Goal: Task Accomplishment & Management: Complete application form

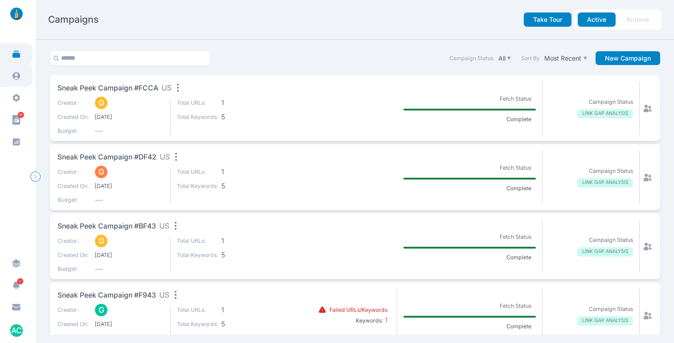
click at [8, 80] on link at bounding box center [16, 76] width 33 height 22
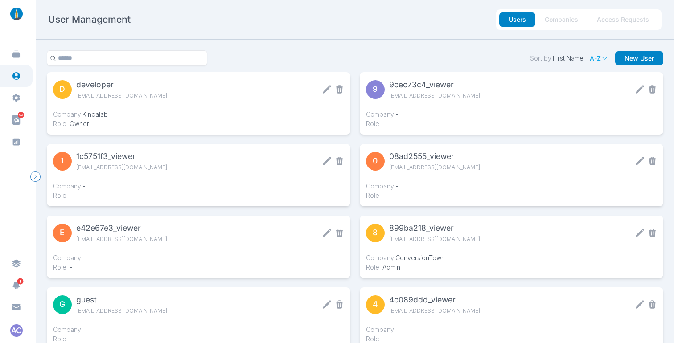
click at [636, 15] on button "Access Requests" at bounding box center [622, 19] width 71 height 14
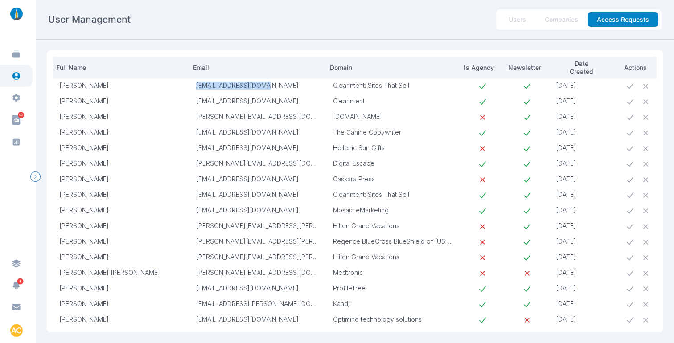
drag, startPoint x: 270, startPoint y: 87, endPoint x: 192, endPoint y: 84, distance: 77.6
click at [192, 84] on td "will@clearintent.com" at bounding box center [258, 86] width 137 height 16
copy p "will@clearintent.com"
click at [513, 23] on button "Users" at bounding box center [517, 19] width 36 height 14
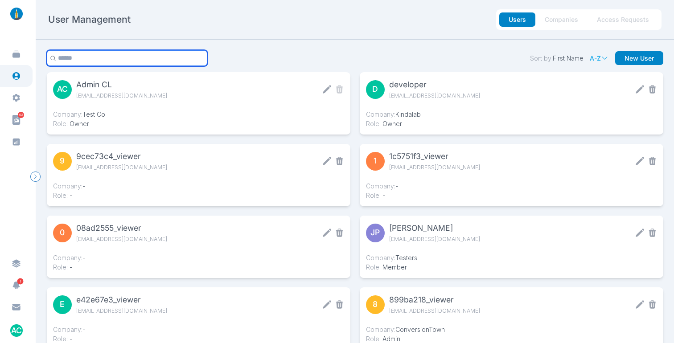
click at [94, 57] on input "text" at bounding box center [127, 58] width 161 height 16
paste input "**********"
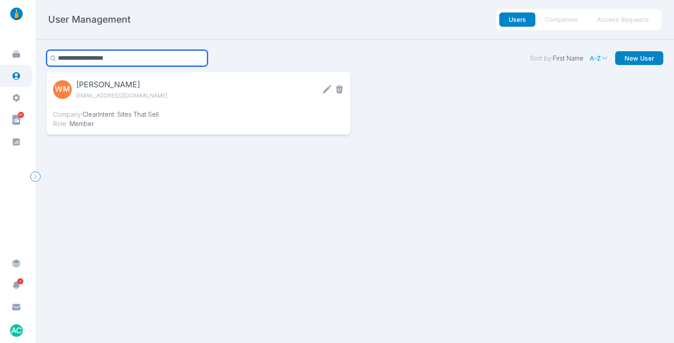
type input "**********"
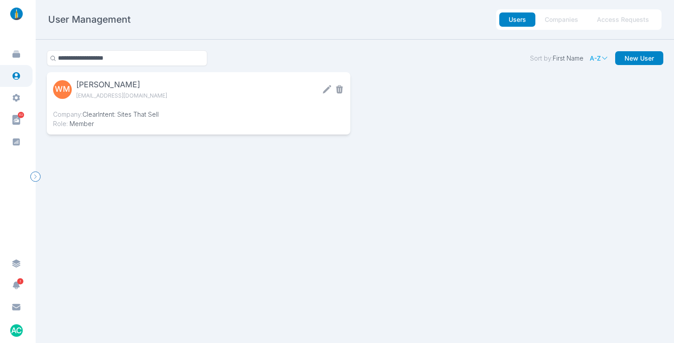
click at [400, 103] on div "WM Will Munroe will@clearintent.com Company: ClearIntent: Sites That Sell Role:…" at bounding box center [355, 103] width 616 height 62
drag, startPoint x: 133, startPoint y: 96, endPoint x: 76, endPoint y: 96, distance: 57.0
click at [76, 96] on div "WM Will Munroe will@clearintent.com" at bounding box center [162, 89] width 218 height 22
copy span "will@clearintent.com"
click at [408, 102] on div "WM Will Munroe will@clearintent.com Company: ClearIntent: Sites That Sell Role:…" at bounding box center [355, 103] width 616 height 62
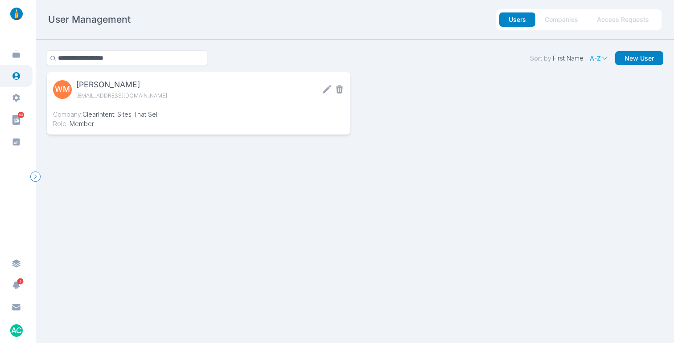
click at [204, 91] on span "will@clearintent.com" at bounding box center [149, 95] width 146 height 9
click at [324, 90] on icon at bounding box center [326, 89] width 9 height 9
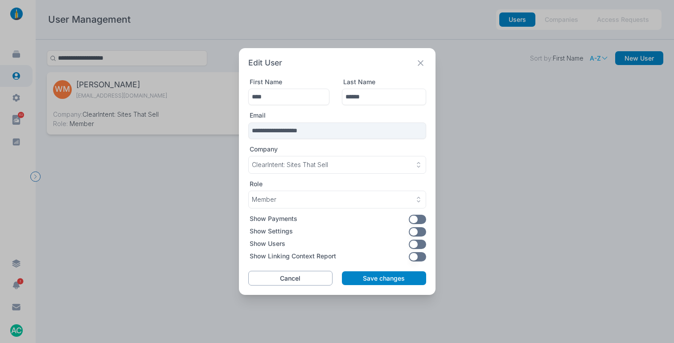
click at [288, 278] on button "Cancel" at bounding box center [290, 278] width 85 height 15
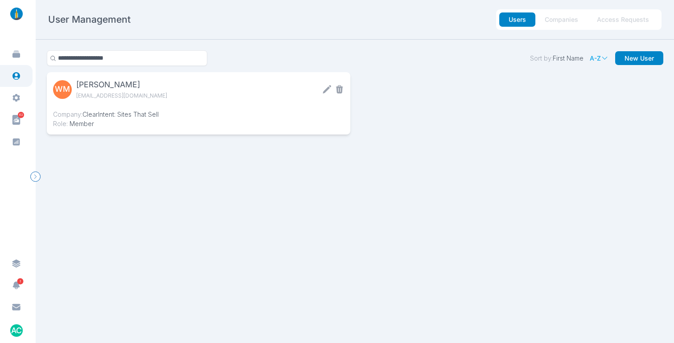
click at [335, 88] on icon at bounding box center [338, 89] width 7 height 8
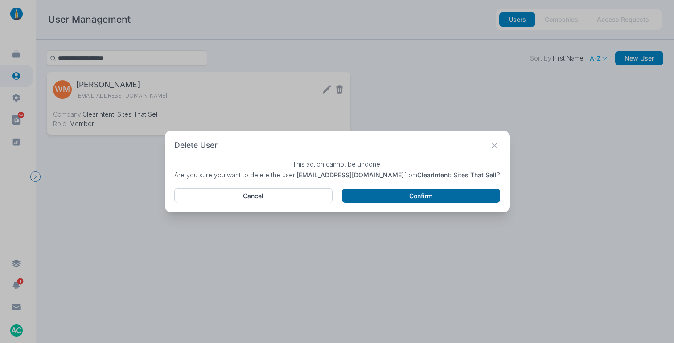
click at [393, 197] on button "Confirm" at bounding box center [421, 196] width 158 height 14
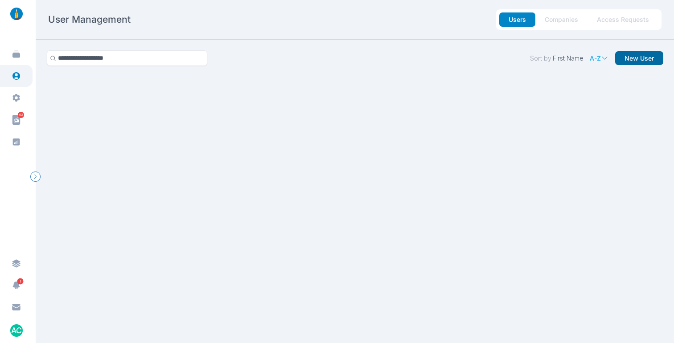
click at [637, 58] on button "New User" at bounding box center [639, 58] width 48 height 14
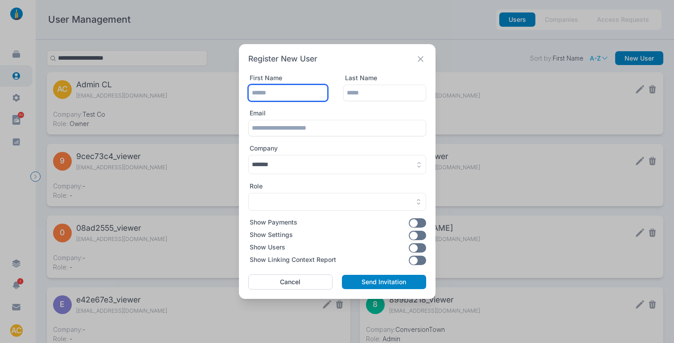
click at [290, 94] on input "text" at bounding box center [288, 93] width 80 height 16
type input "****"
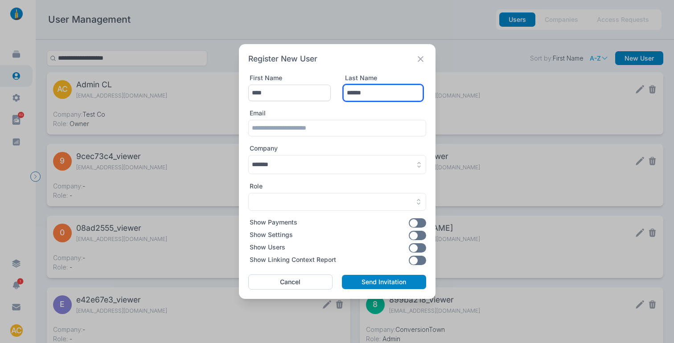
type input "******"
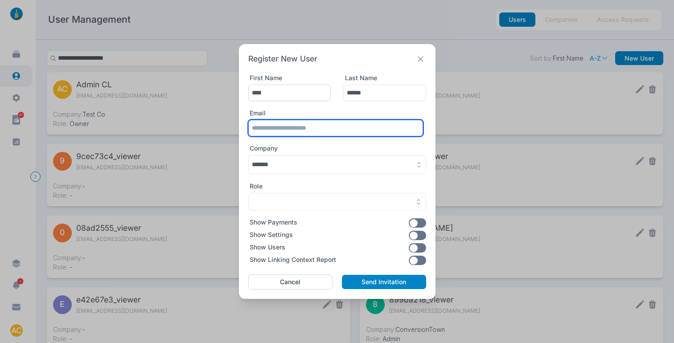
paste input "**********"
type input "**********"
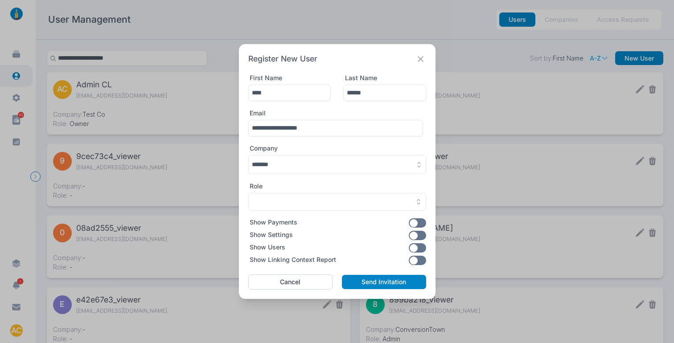
click at [301, 159] on button "button" at bounding box center [337, 164] width 178 height 19
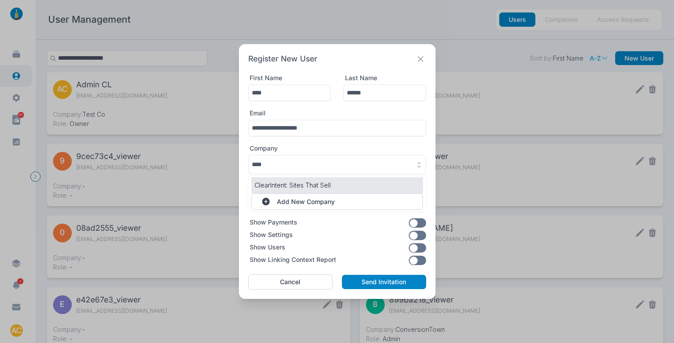
click at [313, 179] on li "ClearIntent: Sites That Sell" at bounding box center [337, 185] width 172 height 16
type input "**********"
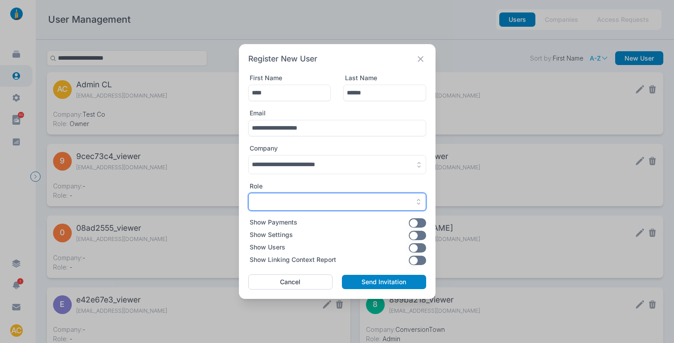
click at [331, 199] on div "button" at bounding box center [337, 202] width 171 height 8
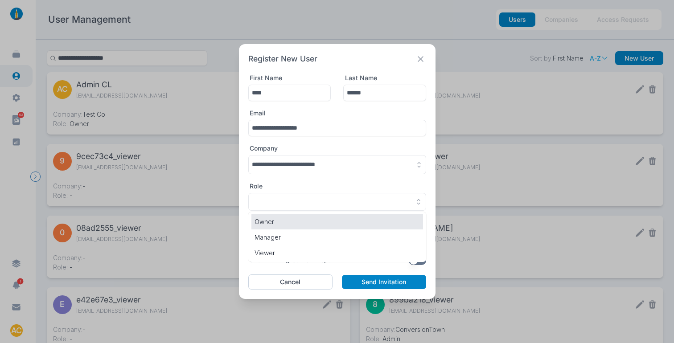
click at [302, 221] on p "Owner" at bounding box center [336, 221] width 165 height 9
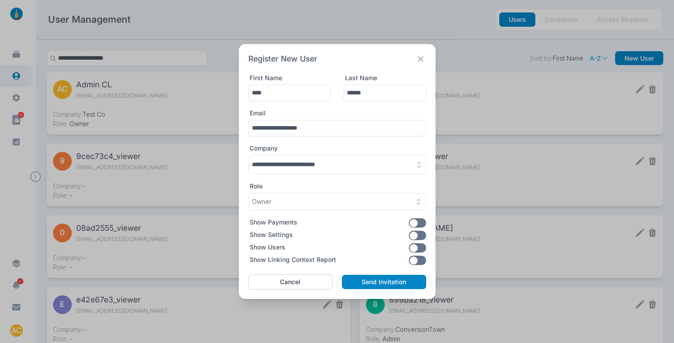
click at [420, 239] on button "button" at bounding box center [416, 235] width 17 height 9
click at [417, 263] on button "button" at bounding box center [416, 260] width 17 height 9
click at [369, 283] on button "Send Invitation" at bounding box center [384, 282] width 84 height 14
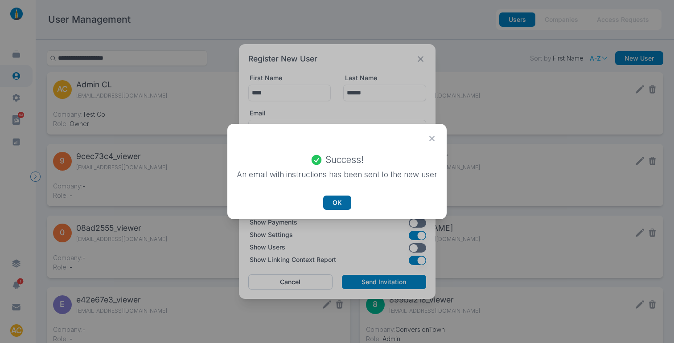
click at [333, 197] on button "OK" at bounding box center [337, 203] width 28 height 14
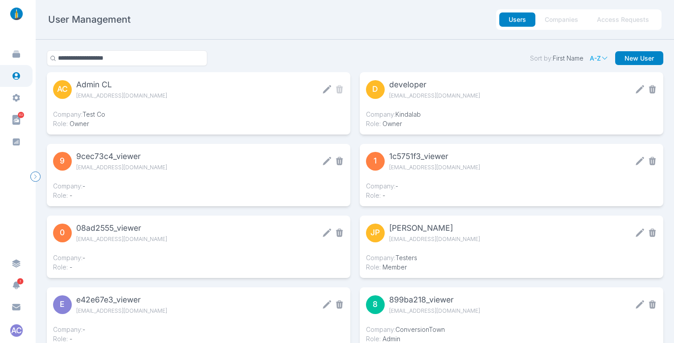
click at [644, 17] on button "Access Requests" at bounding box center [622, 19] width 71 height 14
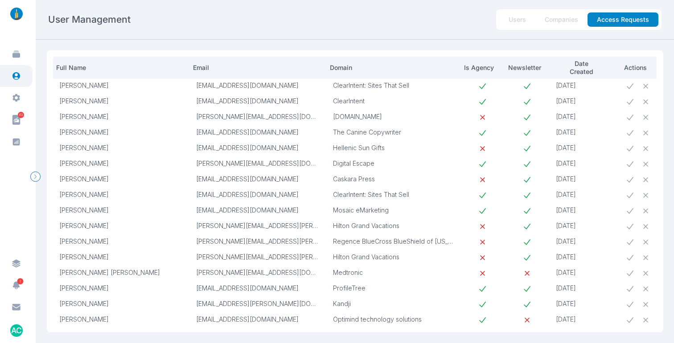
click at [608, 143] on td "09-10-2025" at bounding box center [584, 149] width 71 height 16
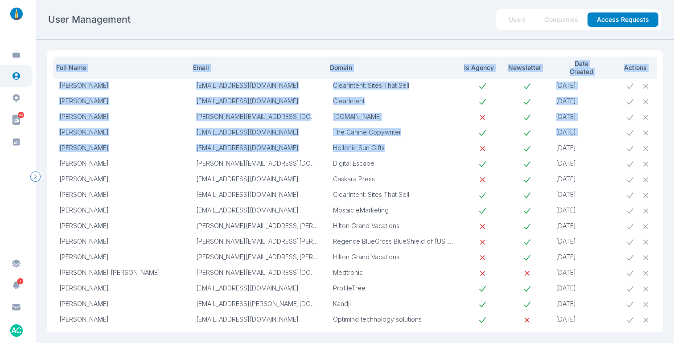
drag, startPoint x: 588, startPoint y: 140, endPoint x: 51, endPoint y: 82, distance: 539.9
click at [51, 82] on div "Full Name Email Domain Is Agency Newsletter Date Created Actions Will Munroe wi…" at bounding box center [355, 191] width 616 height 282
click at [121, 90] on td "Will Munroe" at bounding box center [121, 86] width 137 height 16
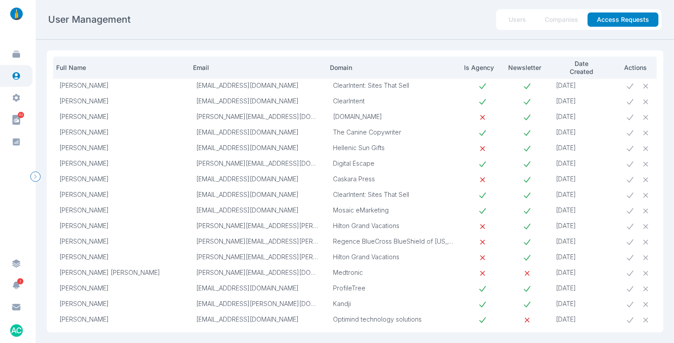
scroll to position [124, 0]
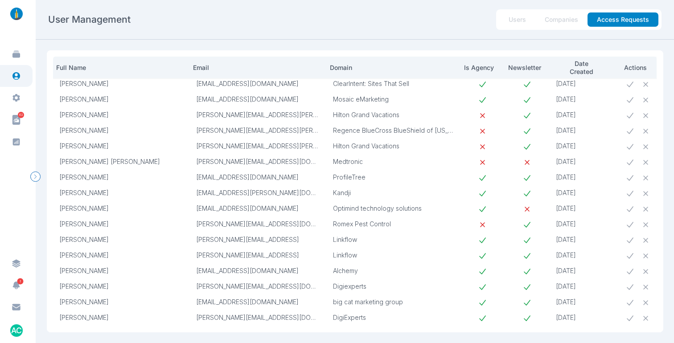
click at [628, 314] on icon at bounding box center [629, 318] width 9 height 9
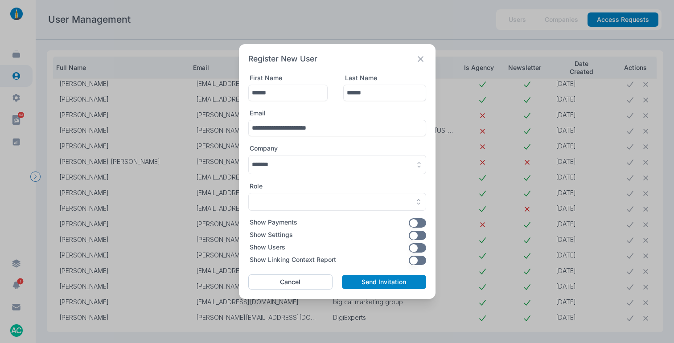
click at [266, 279] on button "Cancel" at bounding box center [290, 281] width 85 height 15
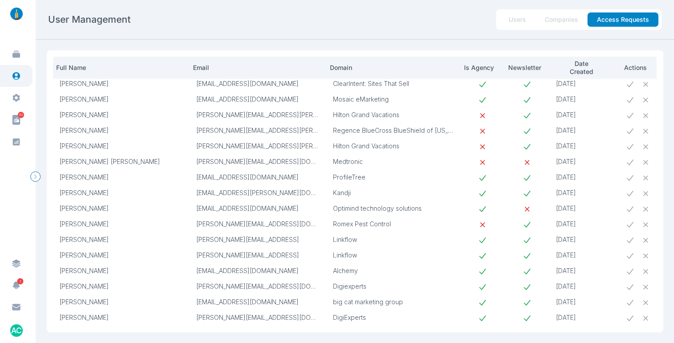
scroll to position [124, 12]
click at [641, 314] on icon at bounding box center [645, 318] width 9 height 9
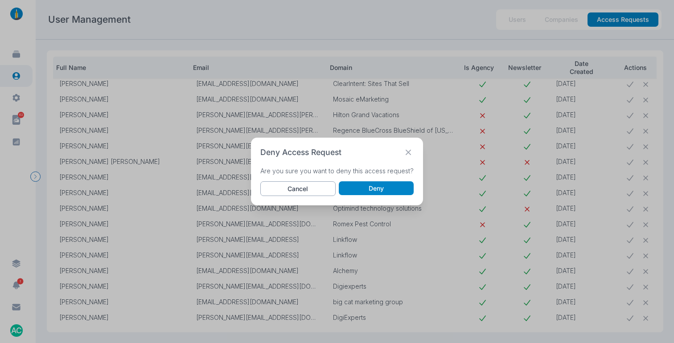
click at [282, 185] on button "Cancel" at bounding box center [297, 188] width 75 height 15
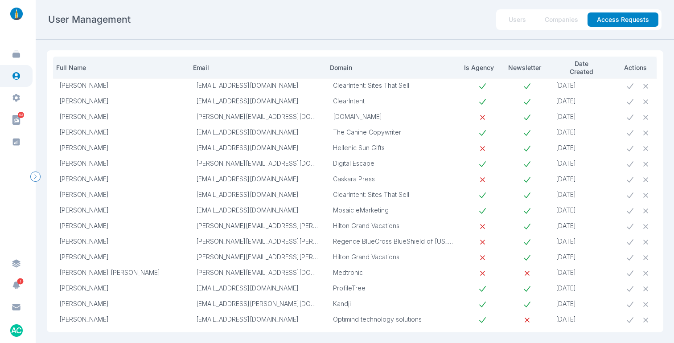
scroll to position [0, 13]
click at [641, 88] on icon at bounding box center [645, 86] width 9 height 9
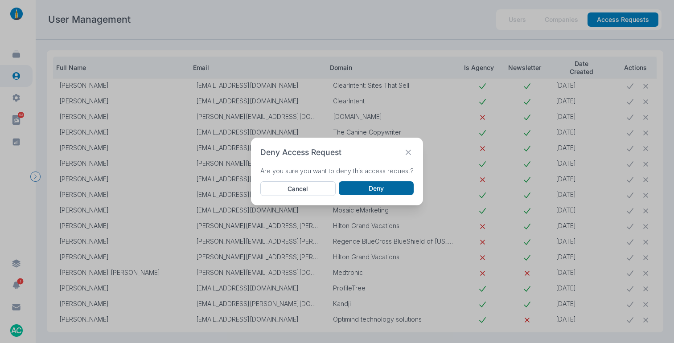
click at [390, 186] on button "Deny" at bounding box center [376, 188] width 75 height 14
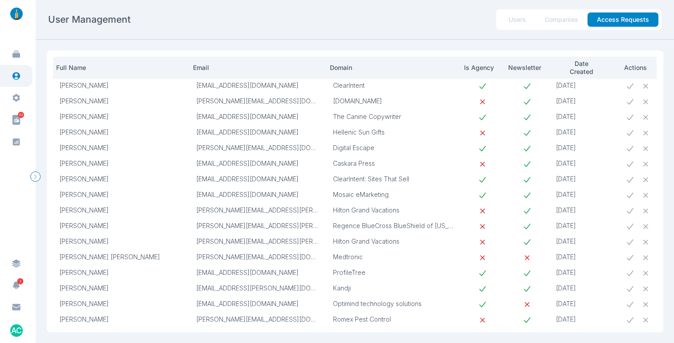
click at [643, 85] on icon at bounding box center [645, 86] width 5 height 5
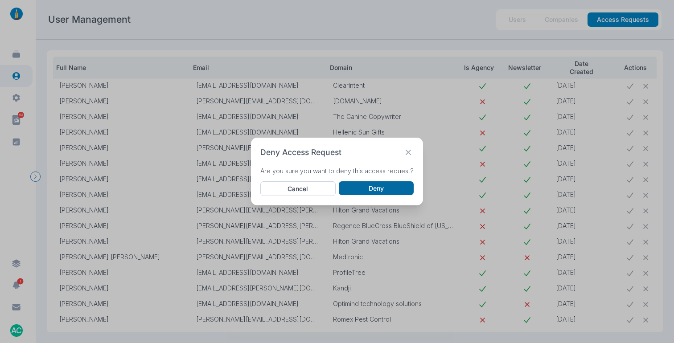
click at [376, 187] on button "Deny" at bounding box center [376, 188] width 75 height 14
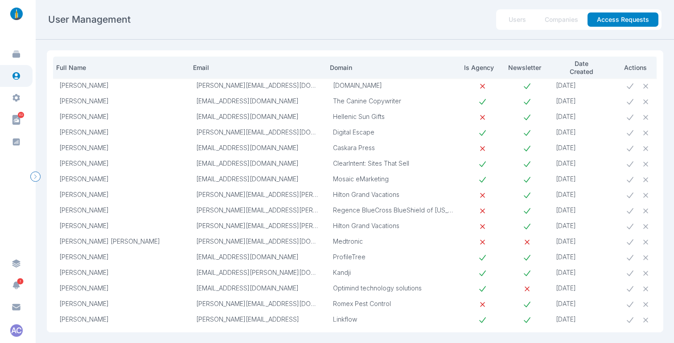
scroll to position [0, 0]
drag, startPoint x: 269, startPoint y: 85, endPoint x: 242, endPoint y: 84, distance: 26.3
click at [243, 88] on p "david@lake.com" at bounding box center [258, 86] width 124 height 8
drag, startPoint x: 237, startPoint y: 84, endPoint x: 195, endPoint y: 86, distance: 41.5
click at [195, 86] on td "david@lake.com" at bounding box center [258, 86] width 137 height 16
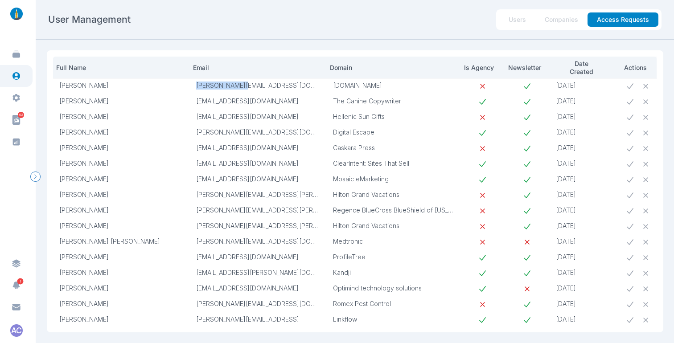
copy p "david@lake.com"
click at [527, 15] on button "Users" at bounding box center [517, 19] width 36 height 14
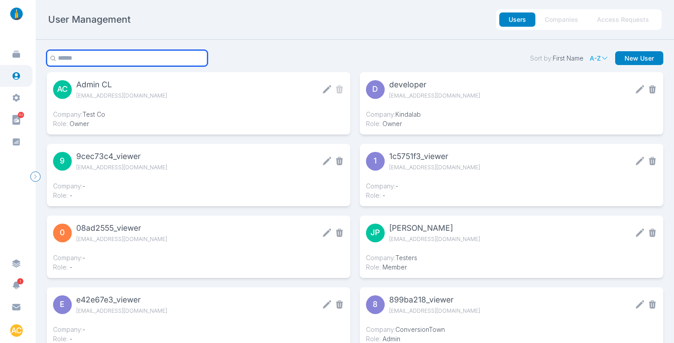
click at [102, 56] on input "text" at bounding box center [127, 58] width 161 height 16
paste input "**********"
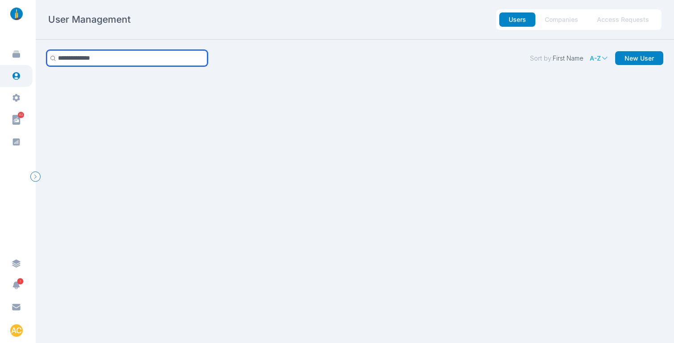
type input "**********"
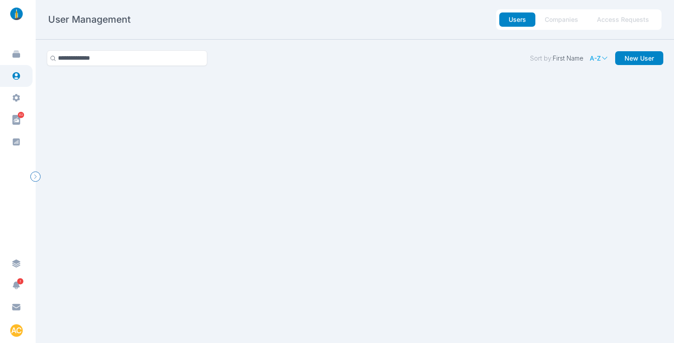
click at [621, 19] on button "Access Requests" at bounding box center [622, 19] width 71 height 14
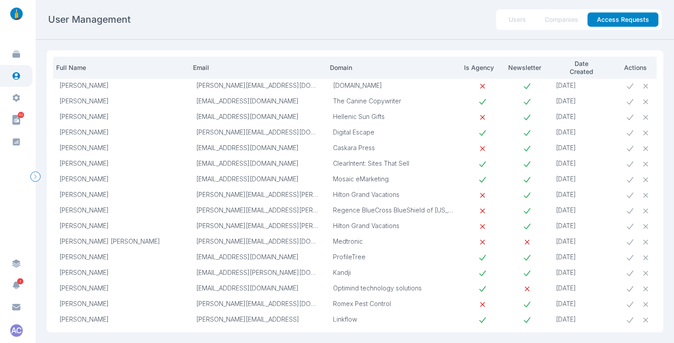
drag, startPoint x: 302, startPoint y: 102, endPoint x: 197, endPoint y: 102, distance: 105.1
click at [197, 102] on p "hello@thecaninecopywriter.co.uk" at bounding box center [258, 101] width 124 height 8
copy p "hello@thecaninecopywriter.co.uk"
click at [513, 17] on button "Users" at bounding box center [517, 19] width 36 height 14
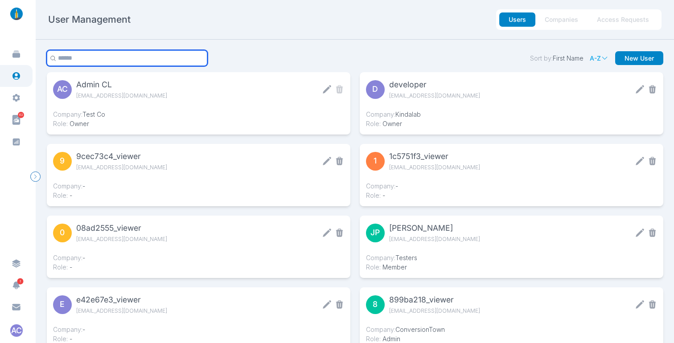
click at [100, 56] on input "text" at bounding box center [127, 58] width 161 height 16
paste input "**********"
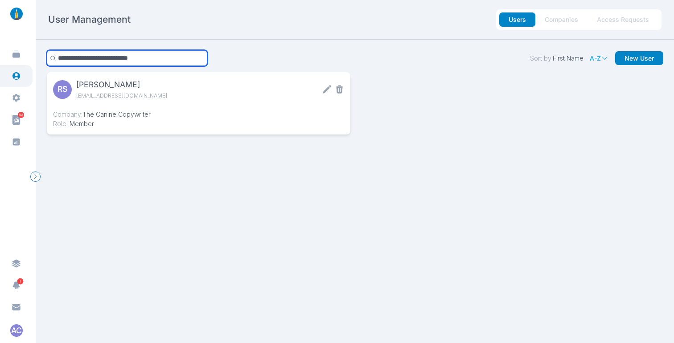
type input "**********"
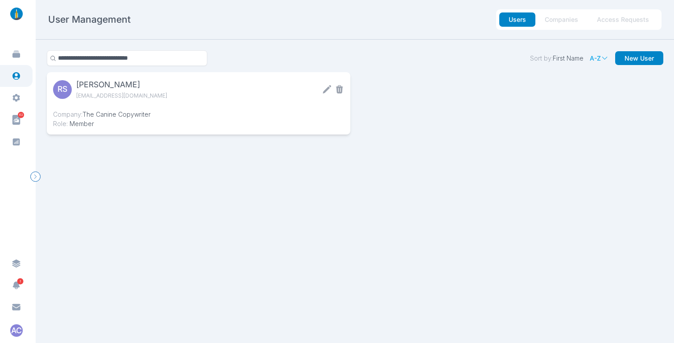
click at [613, 17] on button "Access Requests" at bounding box center [622, 19] width 71 height 14
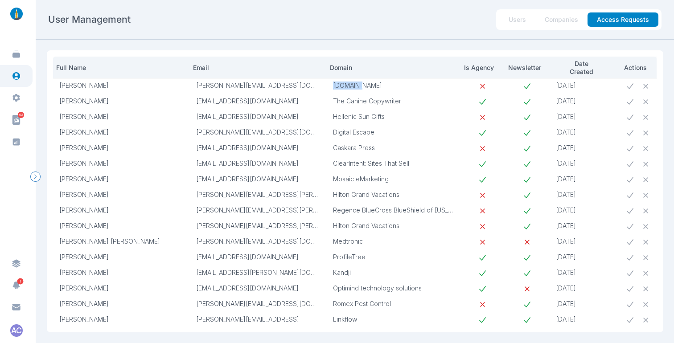
drag, startPoint x: 368, startPoint y: 86, endPoint x: 330, endPoint y: 86, distance: 37.9
click at [330, 86] on td "Lake.com" at bounding box center [394, 86] width 134 height 16
copy p "Lake.com"
click at [631, 87] on icon at bounding box center [629, 86] width 9 height 9
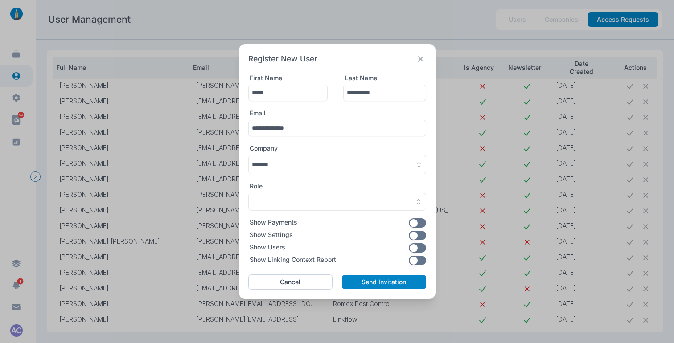
click at [287, 166] on button "button" at bounding box center [337, 164] width 178 height 19
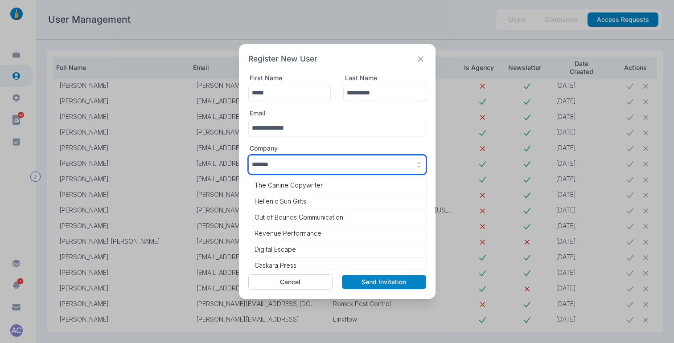
scroll to position [4029, 0]
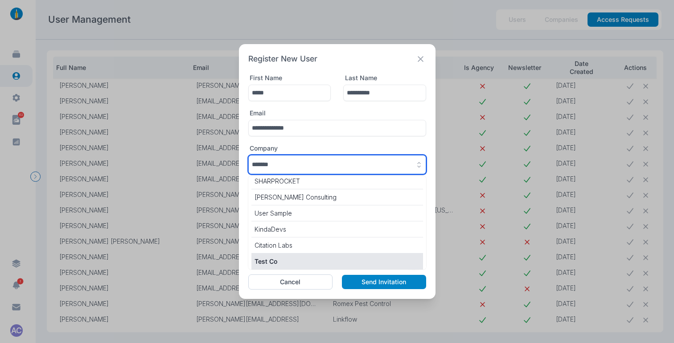
paste input "*"
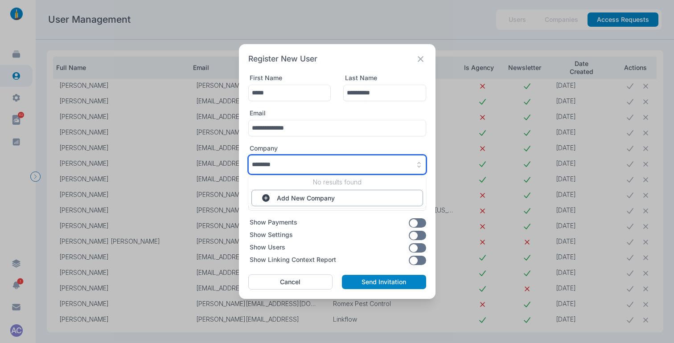
type input "********"
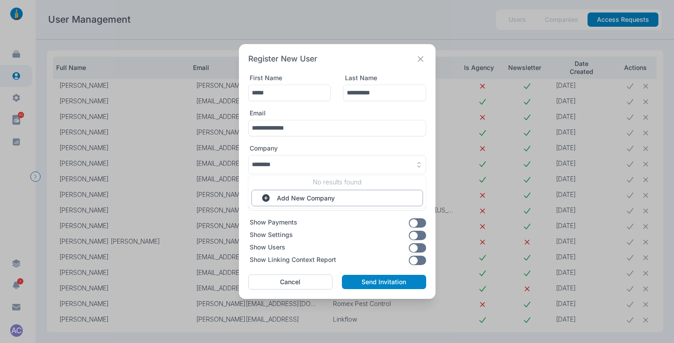
click at [302, 201] on button "Add New Company" at bounding box center [337, 198] width 172 height 16
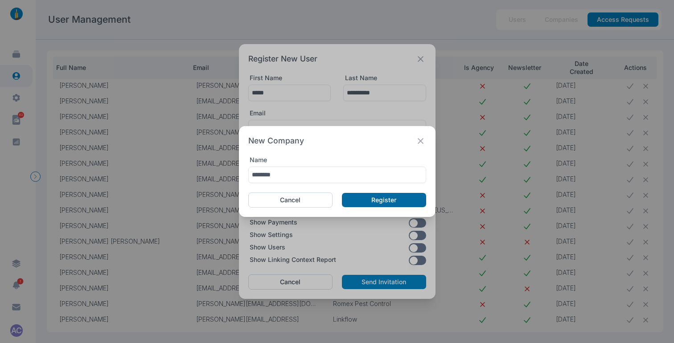
type input "********"
click at [345, 200] on button "Register" at bounding box center [384, 200] width 84 height 14
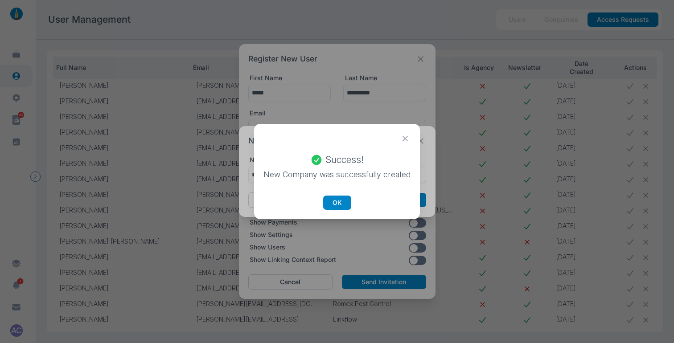
click at [345, 200] on button "OK" at bounding box center [337, 203] width 28 height 14
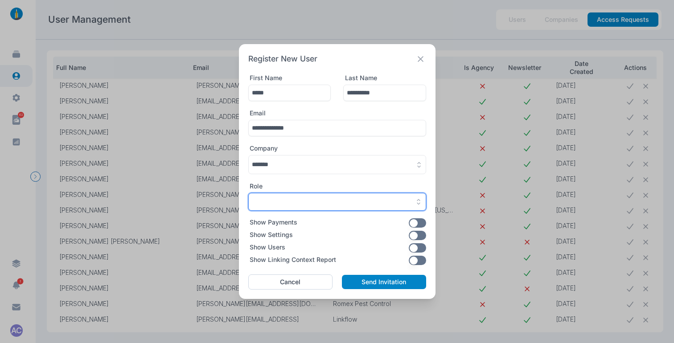
click at [345, 200] on div "button" at bounding box center [337, 202] width 171 height 8
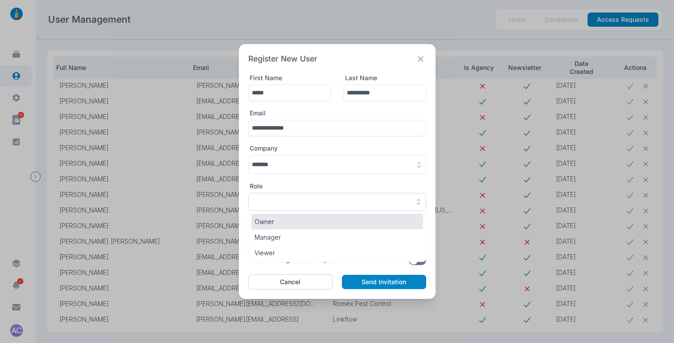
drag, startPoint x: 310, startPoint y: 225, endPoint x: 301, endPoint y: 202, distance: 24.6
click at [310, 224] on p "Owner" at bounding box center [336, 221] width 165 height 9
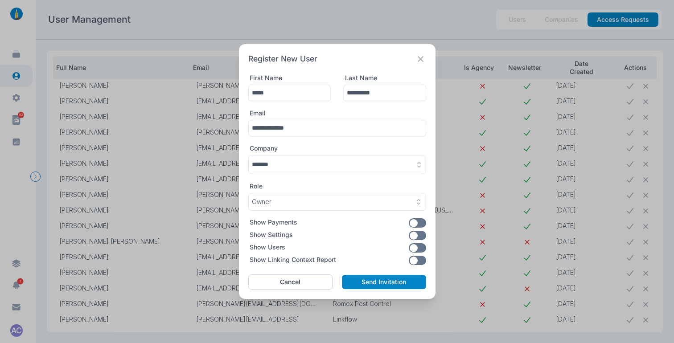
click at [285, 166] on button "button" at bounding box center [337, 164] width 178 height 19
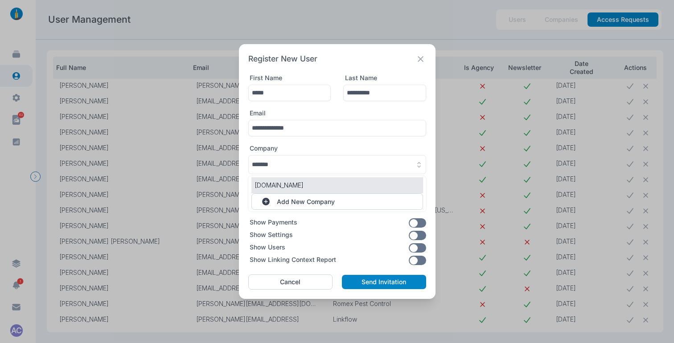
click at [284, 186] on p "Lake.com" at bounding box center [336, 184] width 165 height 9
type input "********"
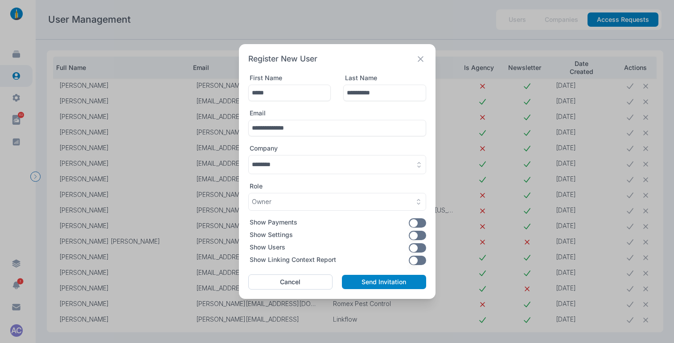
click at [417, 234] on button "button" at bounding box center [416, 235] width 17 height 9
click at [417, 261] on button "button" at bounding box center [416, 260] width 17 height 9
click at [376, 285] on button "Send Invitation" at bounding box center [384, 282] width 84 height 14
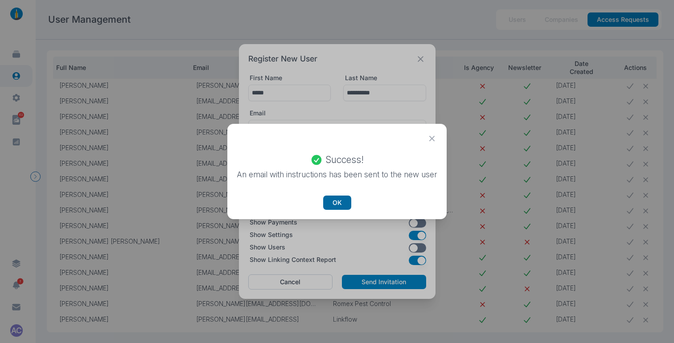
click at [336, 205] on button "OK" at bounding box center [337, 203] width 28 height 14
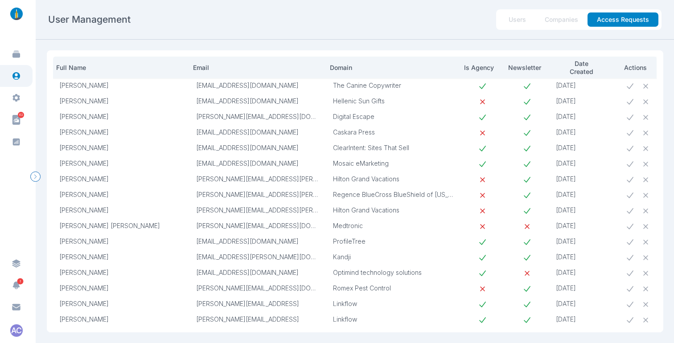
scroll to position [0, 13]
click at [423, 12] on div "User Management Users Companies Access Requests" at bounding box center [354, 19] width 613 height 20
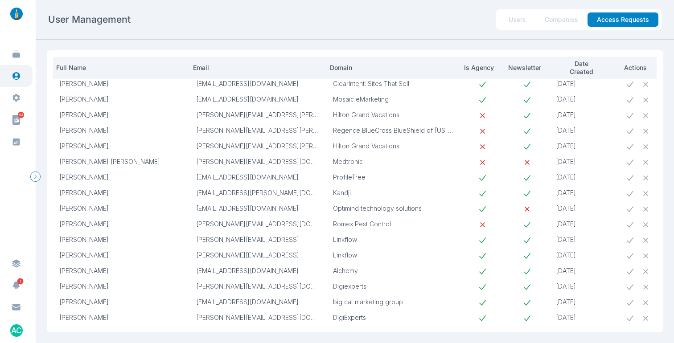
scroll to position [0, 0]
